Goal: Task Accomplishment & Management: Use online tool/utility

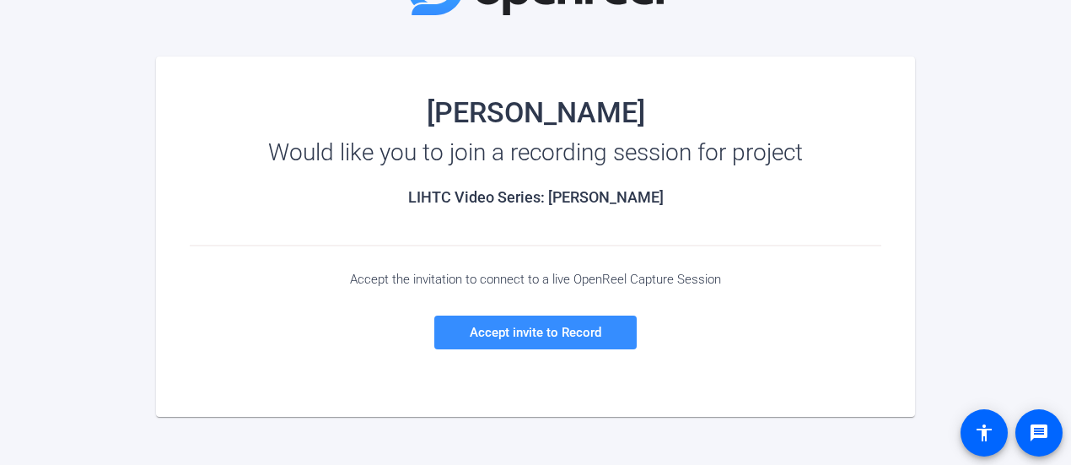
scroll to position [142, 0]
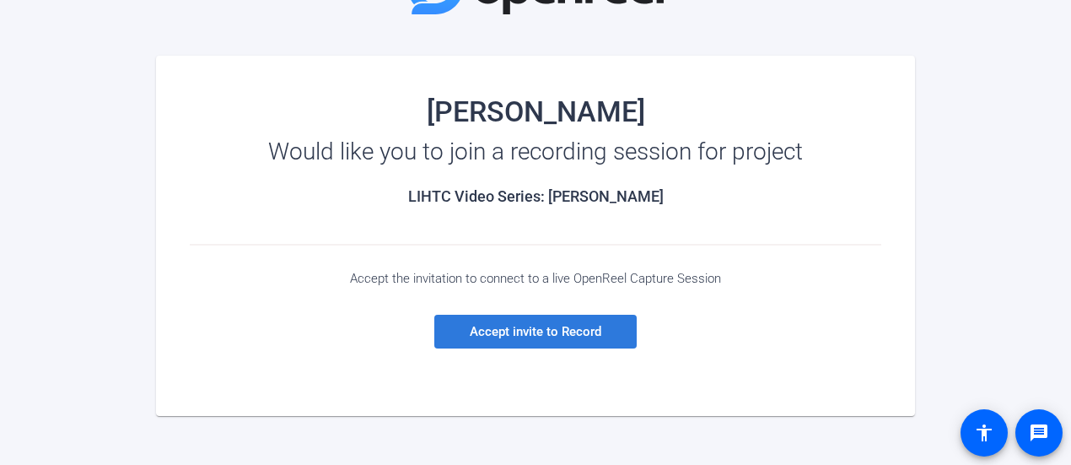
click at [552, 331] on span "Accept invite to Record" at bounding box center [536, 331] width 132 height 15
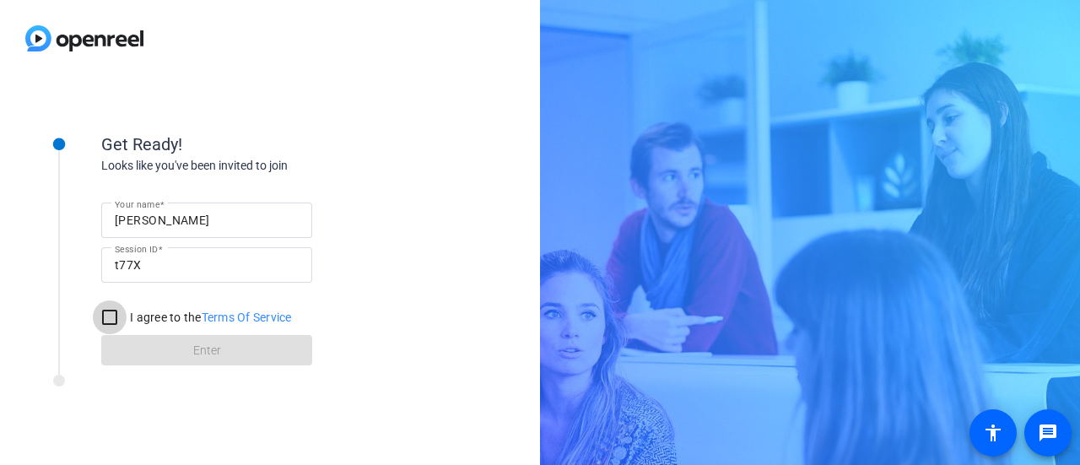
click at [103, 316] on input "I agree to the Terms Of Service" at bounding box center [110, 317] width 34 height 34
checkbox input "true"
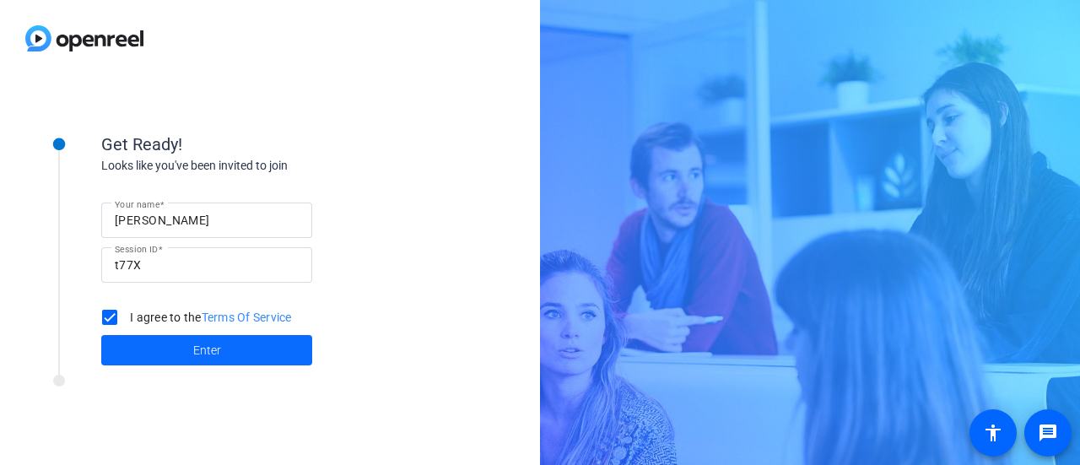
click at [202, 353] on span "Enter" at bounding box center [207, 351] width 28 height 18
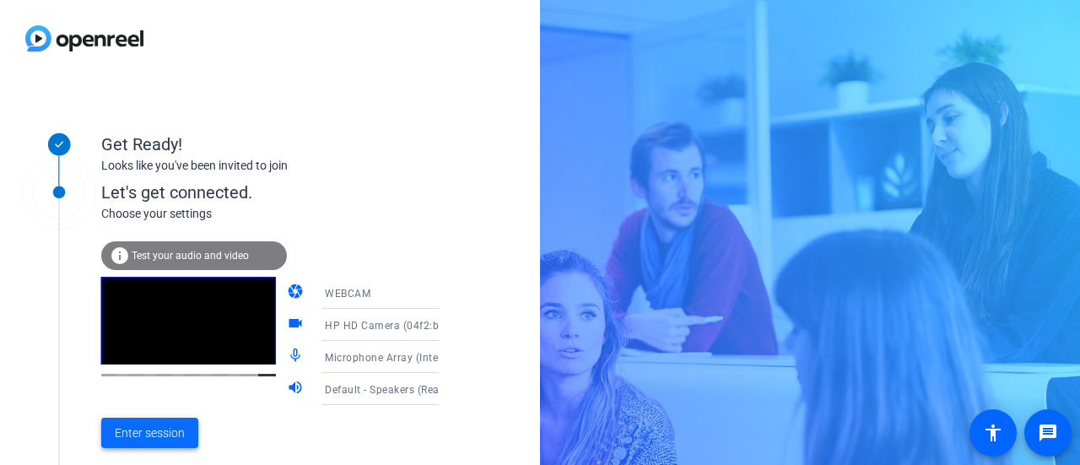
click at [152, 443] on span at bounding box center [149, 432] width 97 height 40
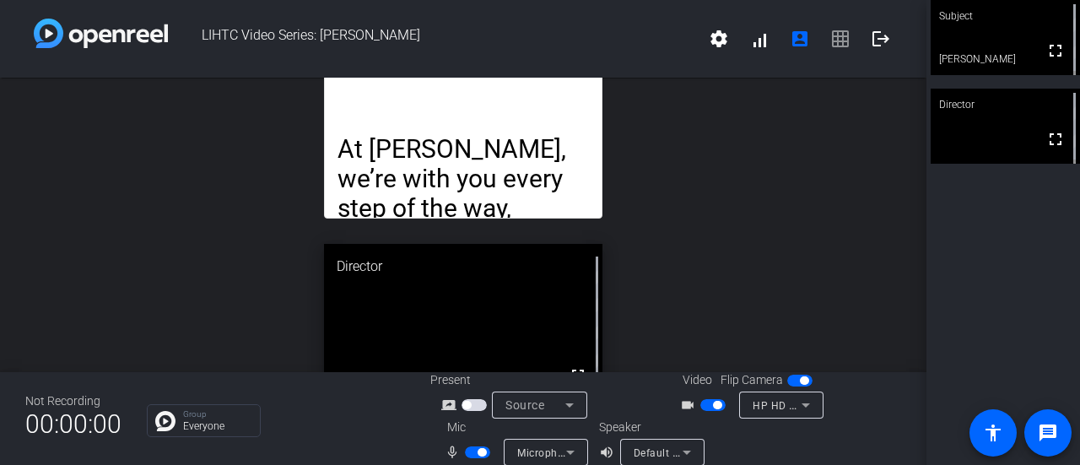
click at [555, 154] on p "At [PERSON_NAME], we’re with you every step of the way, helping you navigate th…" at bounding box center [462, 282] width 250 height 296
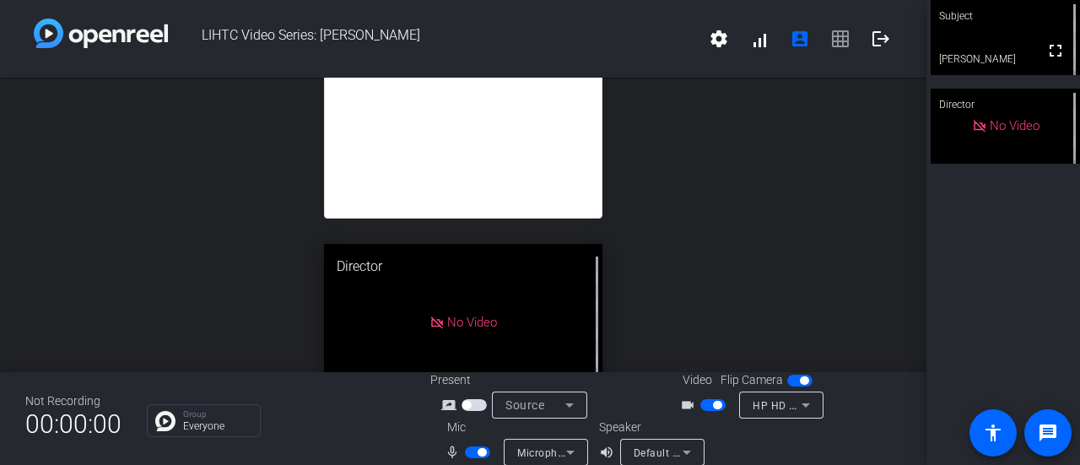
click at [829, 37] on span "settings signal_cellular_alt account_box grid_on logout" at bounding box center [799, 39] width 202 height 40
click at [800, 44] on mat-icon "account_box" at bounding box center [799, 39] width 20 height 20
click at [714, 43] on mat-icon "settings" at bounding box center [718, 39] width 20 height 20
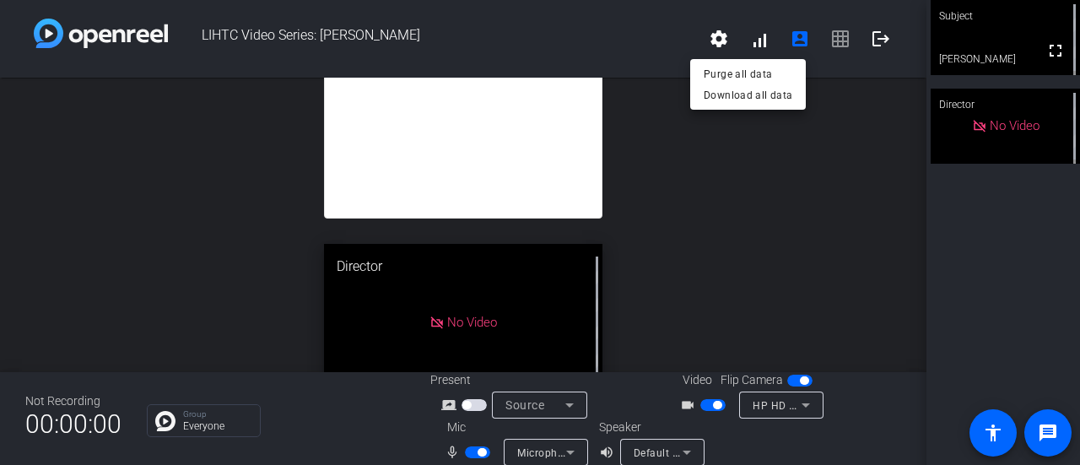
click at [663, 41] on div at bounding box center [540, 232] width 1080 height 465
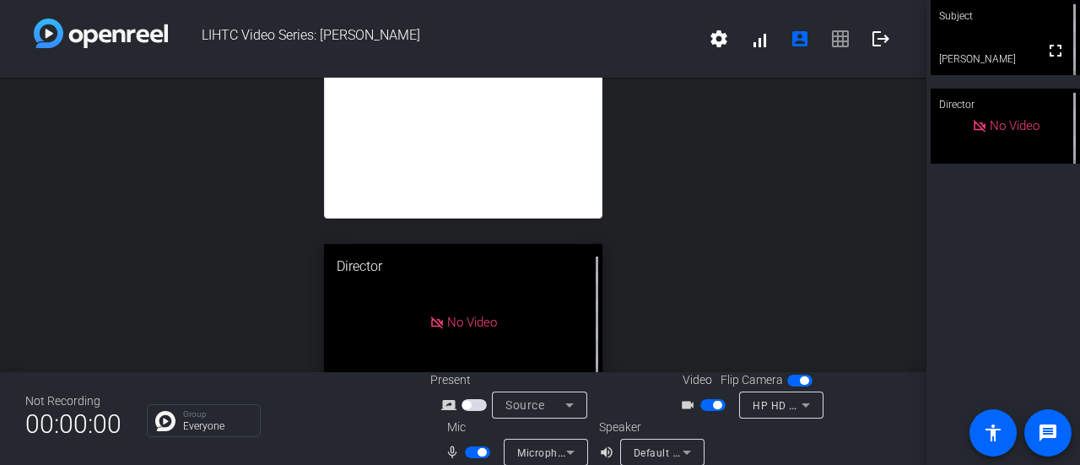
drag, startPoint x: 497, startPoint y: 154, endPoint x: 395, endPoint y: 132, distance: 104.2
click at [789, 35] on mat-icon "account_box" at bounding box center [799, 39] width 20 height 20
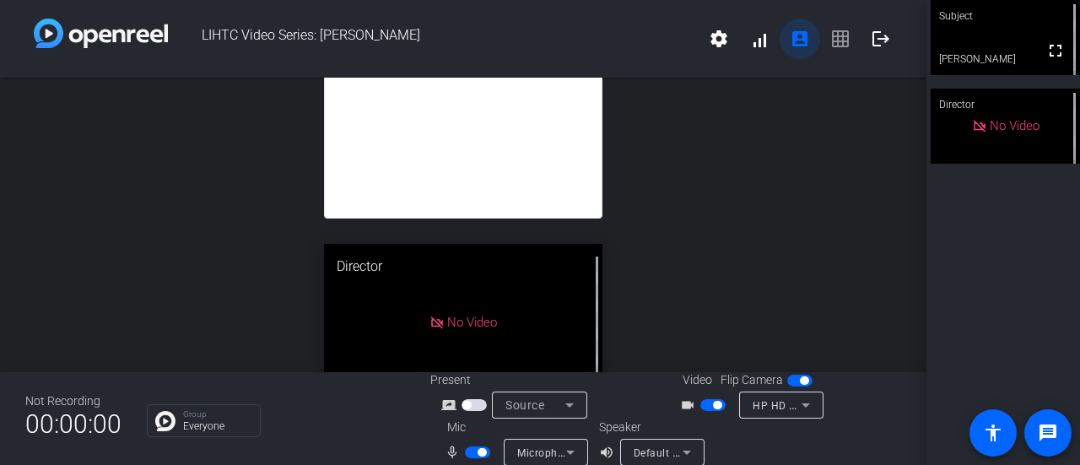
click at [789, 35] on mat-icon "account_box" at bounding box center [799, 39] width 20 height 20
click at [1009, 40] on video at bounding box center [1004, 37] width 149 height 75
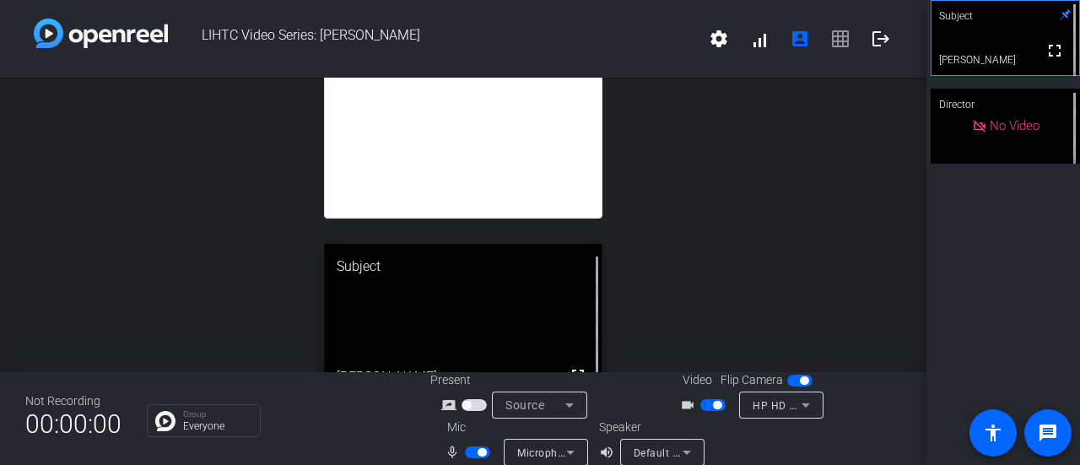
click at [1009, 40] on video at bounding box center [1005, 38] width 148 height 74
click at [1009, 40] on video at bounding box center [1004, 37] width 149 height 75
click at [1009, 40] on video at bounding box center [1005, 38] width 148 height 74
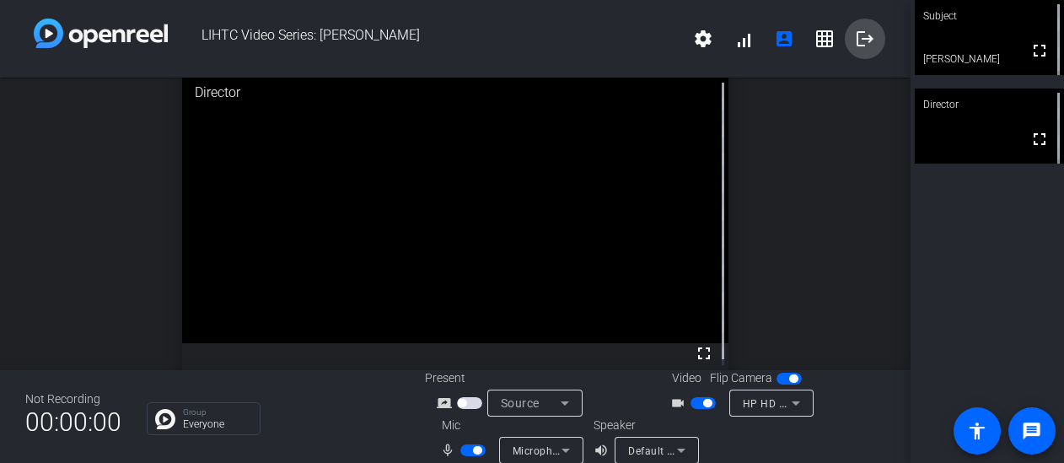
click at [855, 33] on mat-icon "logout" at bounding box center [865, 39] width 20 height 20
